Goal: Navigation & Orientation: Find specific page/section

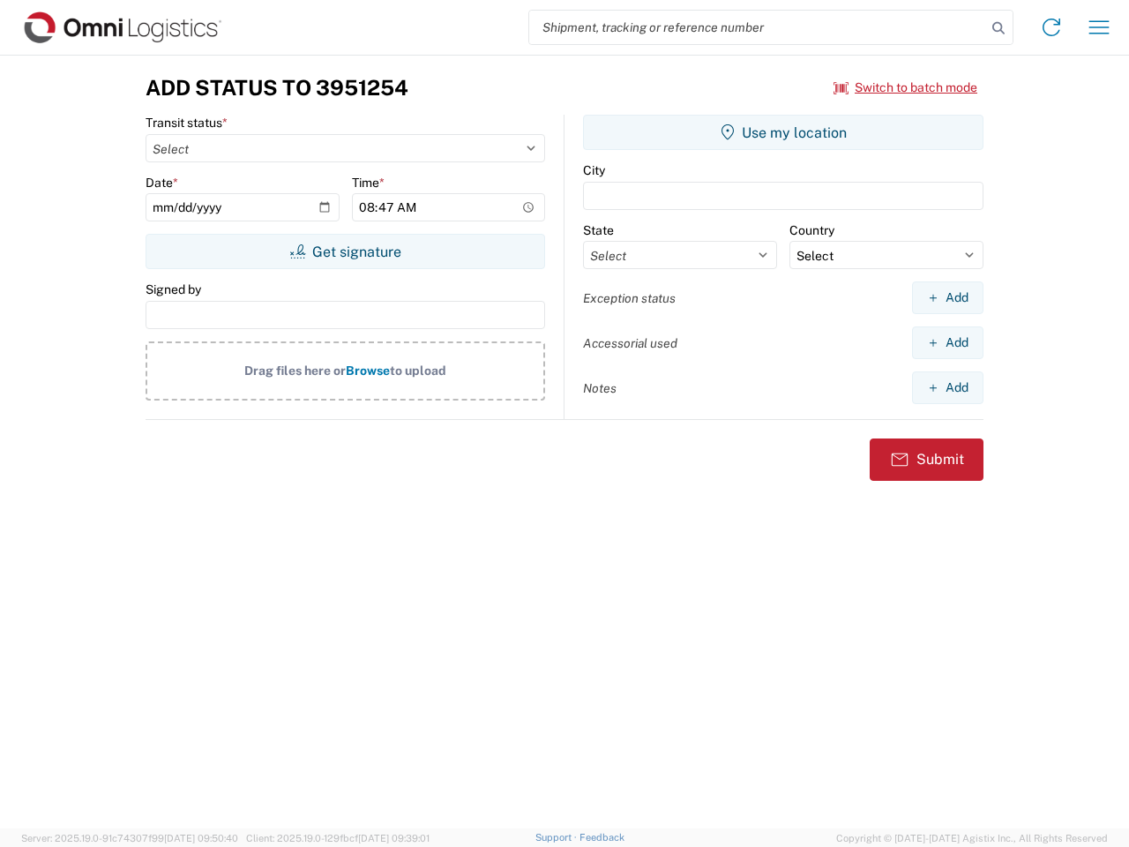
click at [758, 27] on input "search" at bounding box center [757, 28] width 457 height 34
click at [999, 28] on icon at bounding box center [998, 28] width 25 height 25
click at [1051, 27] on icon at bounding box center [1051, 27] width 28 height 28
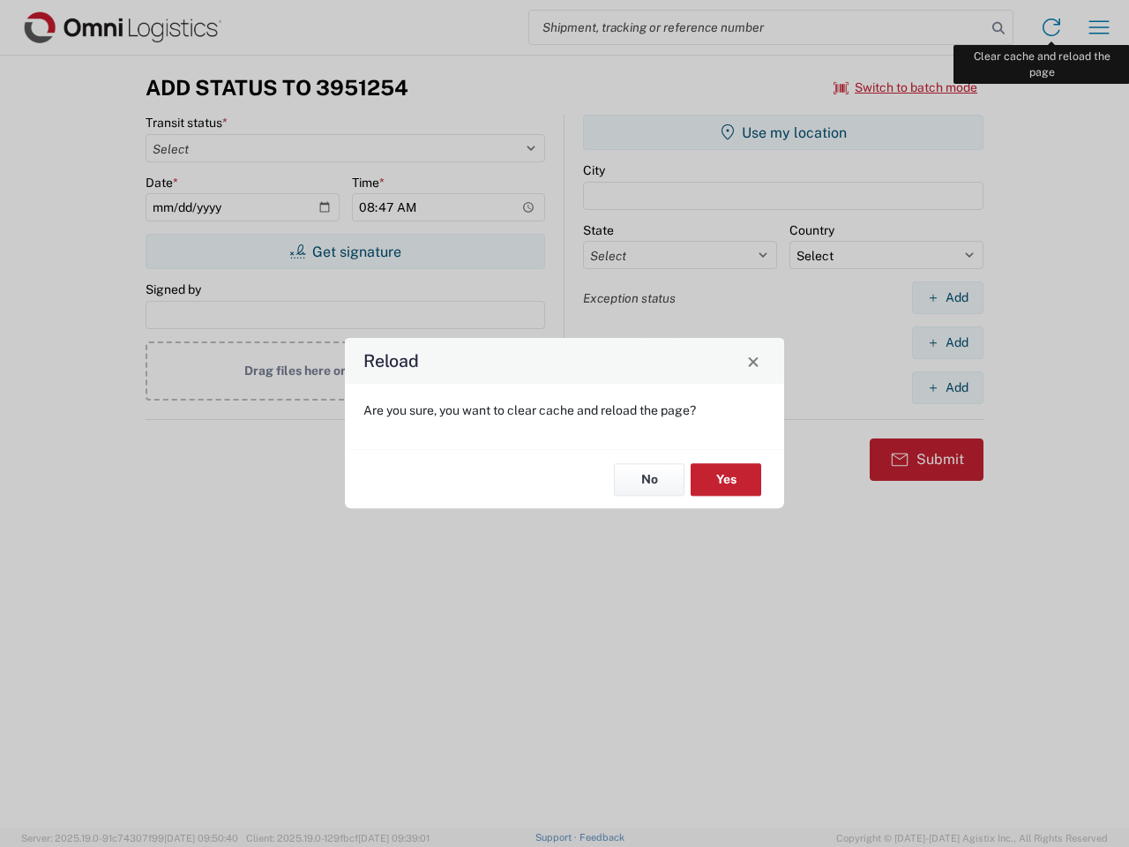
click at [1099, 27] on div "Reload Are you sure, you want to clear cache and reload the page? No Yes" at bounding box center [564, 423] width 1129 height 847
click at [906, 87] on div "Reload Are you sure, you want to clear cache and reload the page? No Yes" at bounding box center [564, 423] width 1129 height 847
click at [345, 251] on div "Reload Are you sure, you want to clear cache and reload the page? No Yes" at bounding box center [564, 423] width 1129 height 847
click at [783, 132] on div "Reload Are you sure, you want to clear cache and reload the page? No Yes" at bounding box center [564, 423] width 1129 height 847
click at [947, 297] on div "Reload Are you sure, you want to clear cache and reload the page? No Yes" at bounding box center [564, 423] width 1129 height 847
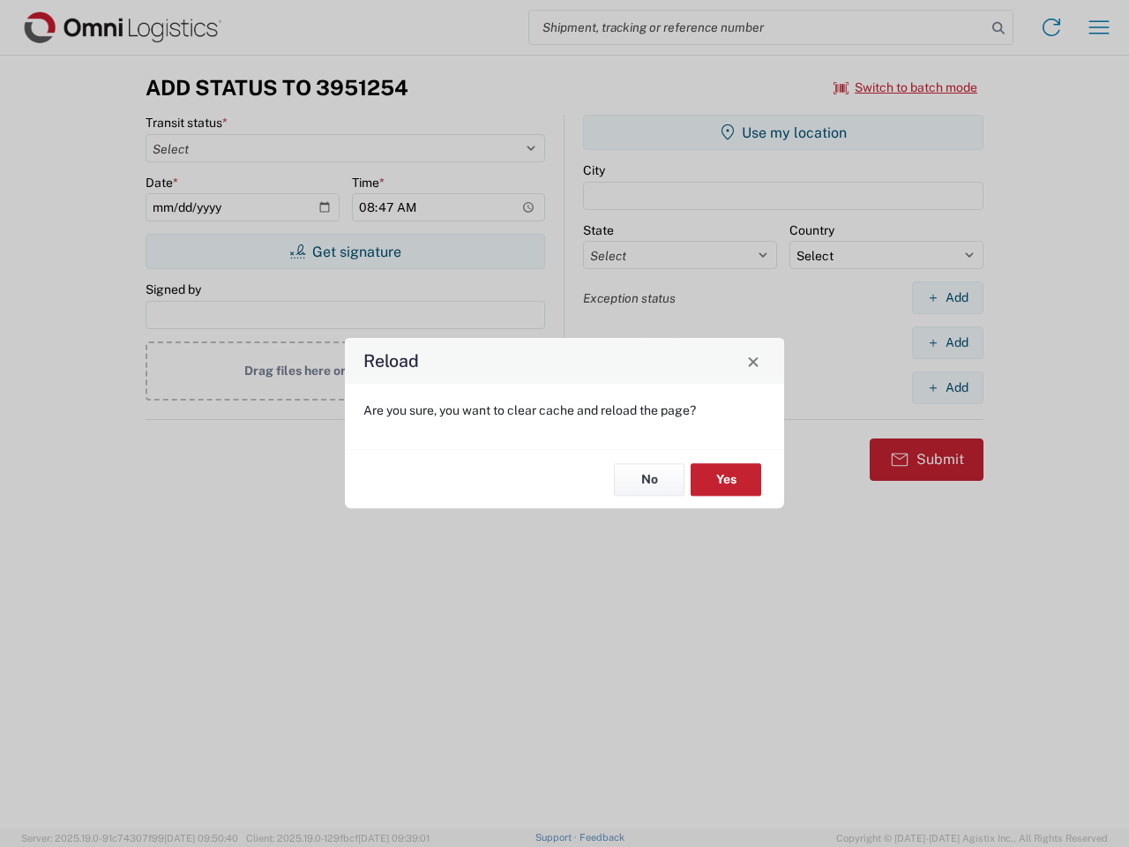
click at [947, 342] on div "Reload Are you sure, you want to clear cache and reload the page? No Yes" at bounding box center [564, 423] width 1129 height 847
click at [947, 387] on div "Reload Are you sure, you want to clear cache and reload the page? No Yes" at bounding box center [564, 423] width 1129 height 847
